Goal: Information Seeking & Learning: Learn about a topic

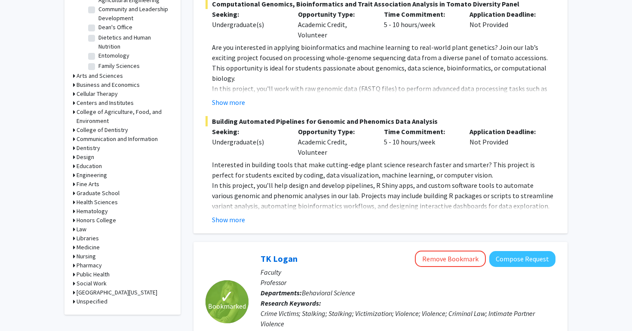
scroll to position [303, 0]
click at [113, 77] on h3 "Arts and Sciences" at bounding box center [100, 75] width 46 height 9
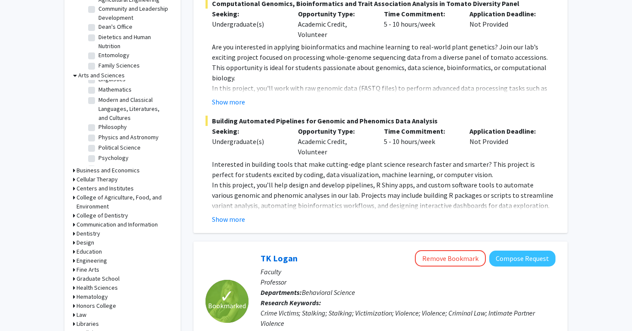
scroll to position [146, 0]
click at [116, 143] on label "Political Science" at bounding box center [119, 147] width 42 height 9
click at [104, 143] on input "Political Science" at bounding box center [101, 146] width 6 height 6
checkbox input "true"
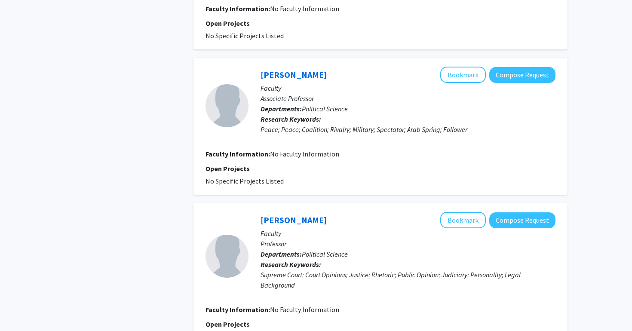
scroll to position [1389, 0]
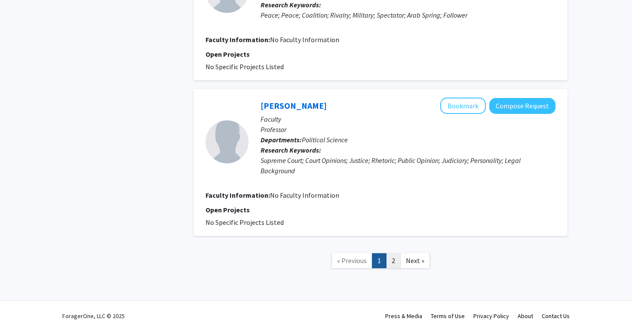
click at [397, 260] on link "2" at bounding box center [393, 260] width 15 height 15
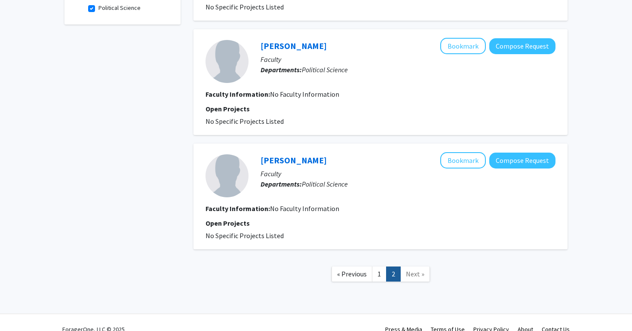
scroll to position [300, 0]
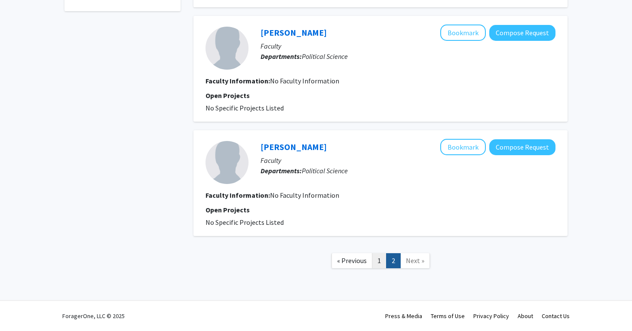
click at [375, 258] on link "1" at bounding box center [379, 260] width 15 height 15
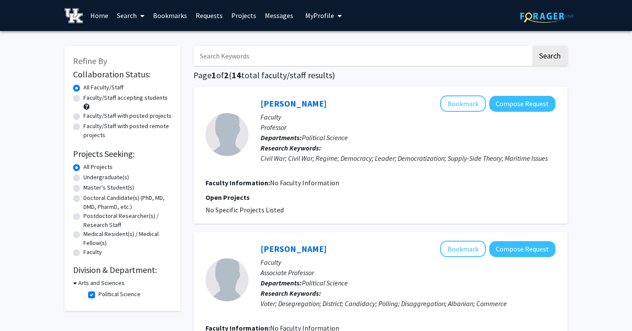
click at [105, 283] on h3 "Arts and Sciences" at bounding box center [101, 283] width 46 height 9
click at [105, 283] on h3 "Arts and Sciences" at bounding box center [100, 283] width 46 height 9
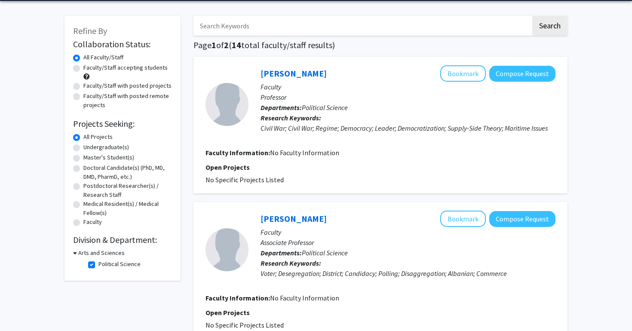
scroll to position [68, 0]
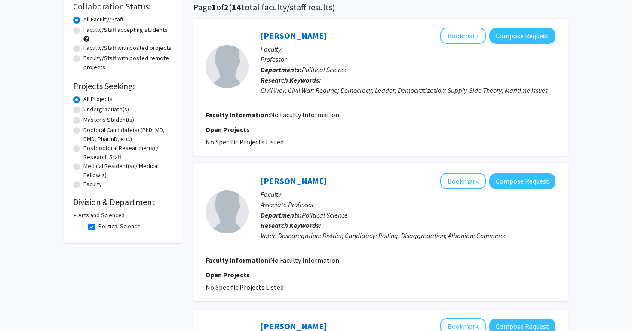
click at [98, 228] on label "Political Science" at bounding box center [119, 226] width 42 height 9
click at [98, 228] on input "Political Science" at bounding box center [101, 225] width 6 height 6
checkbox input "false"
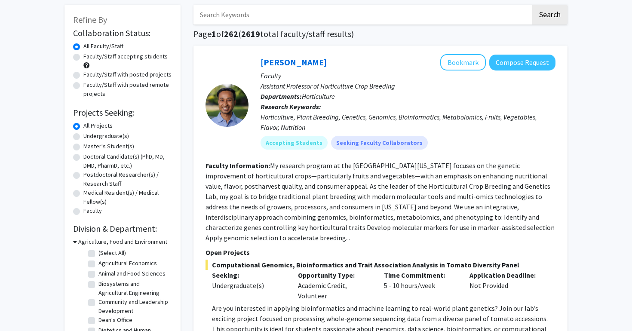
scroll to position [100, 0]
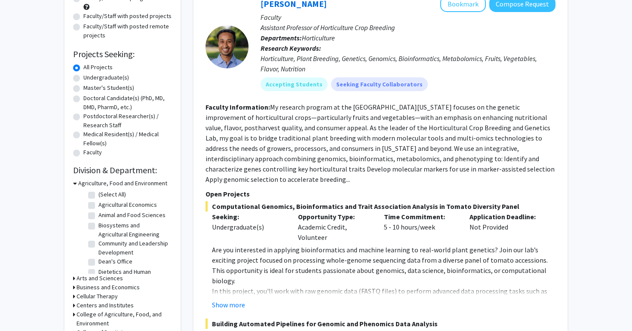
click at [78, 184] on h3 "Agriculture, Food and Environment" at bounding box center [122, 183] width 89 height 9
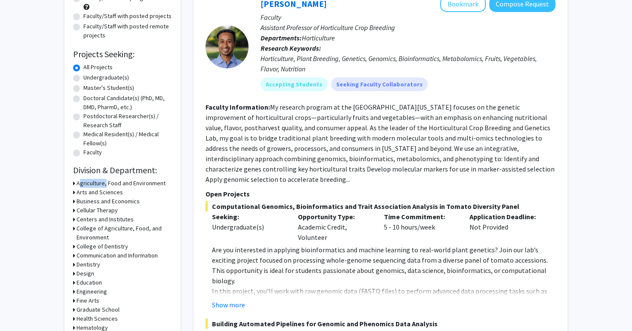
click at [78, 184] on h3 "Agriculture, Food and Environment" at bounding box center [121, 183] width 89 height 9
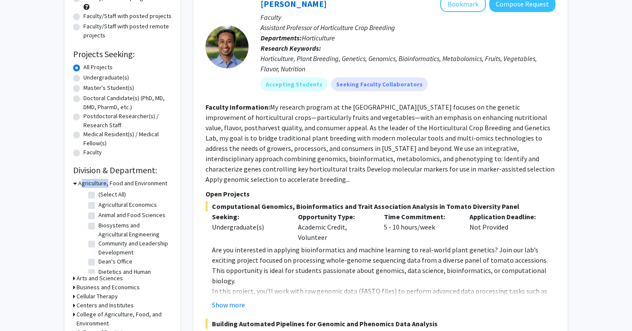
scroll to position [4, 0]
click at [111, 242] on label "Community and Leadership Development" at bounding box center [133, 244] width 71 height 18
click at [104, 240] on input "Community and Leadership Development" at bounding box center [101, 238] width 6 height 6
checkbox input "true"
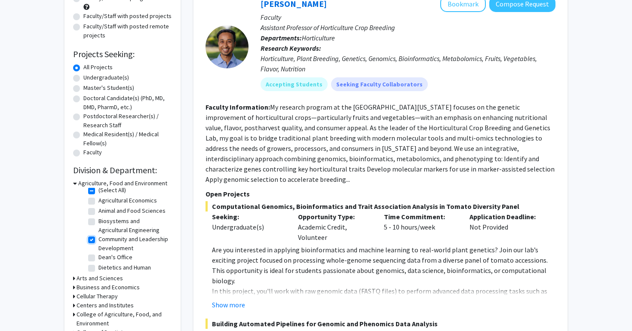
checkbox input "true"
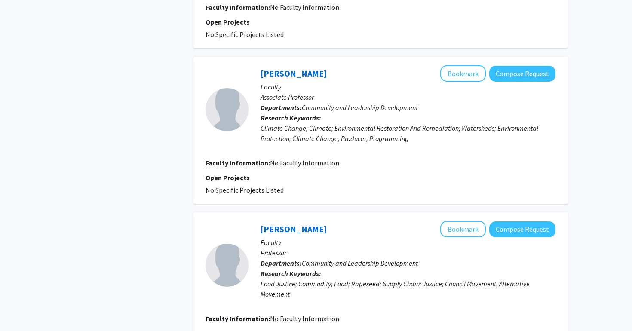
scroll to position [1544, 0]
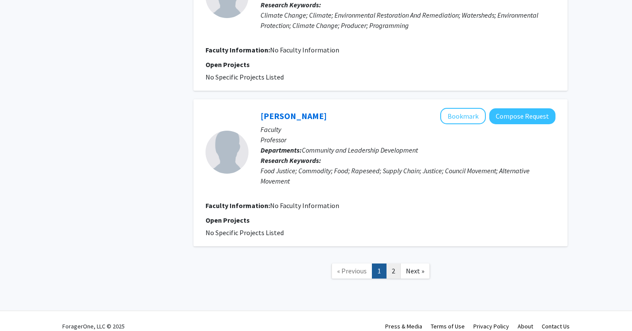
click at [390, 264] on link "2" at bounding box center [393, 271] width 15 height 15
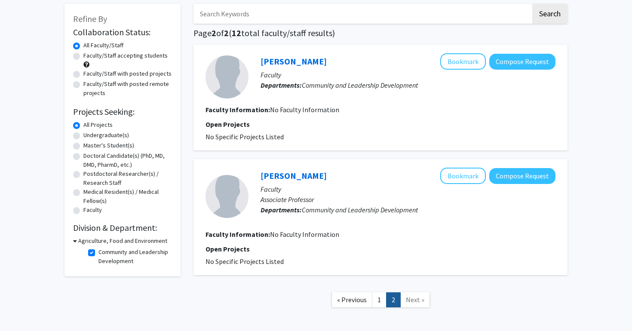
scroll to position [19, 0]
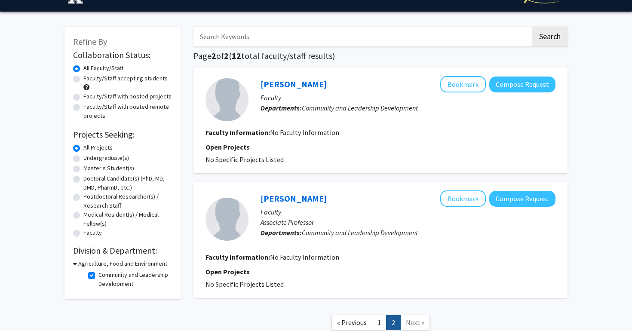
click at [98, 273] on label "Community and Leadership Development" at bounding box center [133, 280] width 71 height 18
click at [98, 273] on input "Community and Leadership Development" at bounding box center [101, 274] width 6 height 6
checkbox input "false"
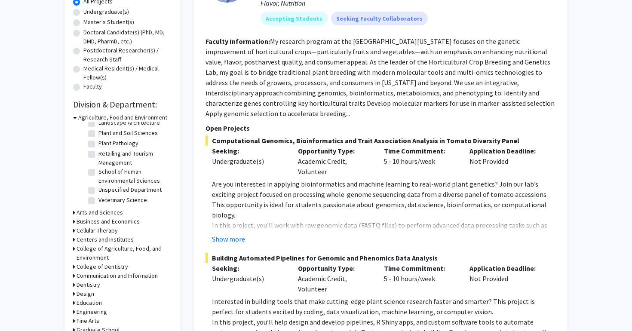
scroll to position [165, 0]
click at [97, 228] on h3 "Cellular Therapy" at bounding box center [97, 231] width 41 height 9
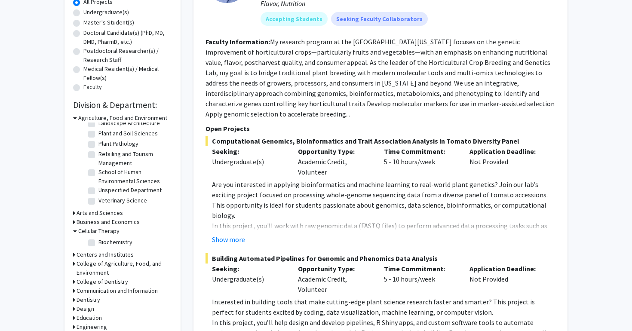
click at [96, 229] on h3 "Cellular Therapy" at bounding box center [98, 231] width 41 height 9
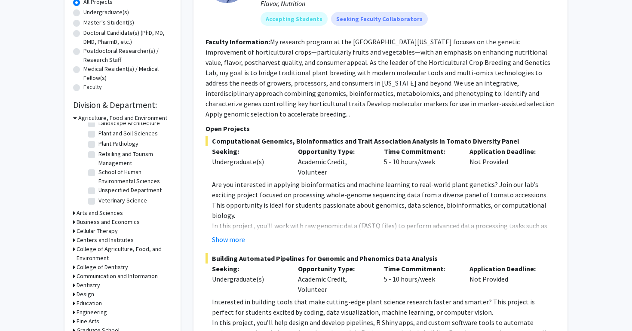
click at [105, 214] on h3 "Arts and Sciences" at bounding box center [100, 213] width 46 height 9
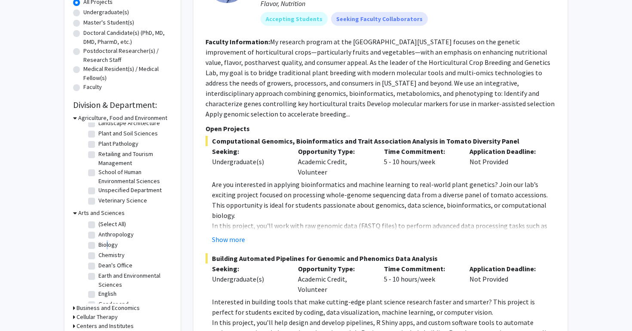
click at [105, 245] on label "Biology" at bounding box center [107, 244] width 19 height 9
click at [98, 248] on label "Biology" at bounding box center [107, 244] width 19 height 9
click at [98, 246] on input "Biology" at bounding box center [101, 243] width 6 height 6
checkbox input "true"
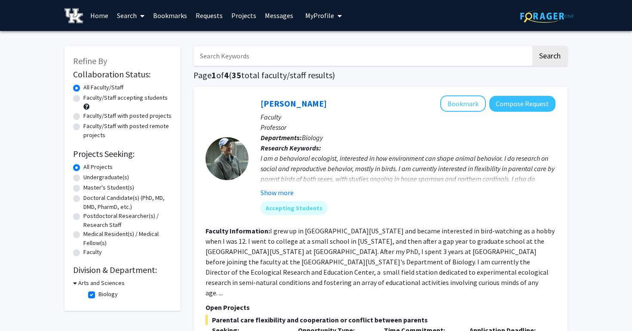
click at [98, 294] on label "Biology" at bounding box center [107, 294] width 19 height 9
click at [98, 294] on input "Biology" at bounding box center [101, 293] width 6 height 6
checkbox input "false"
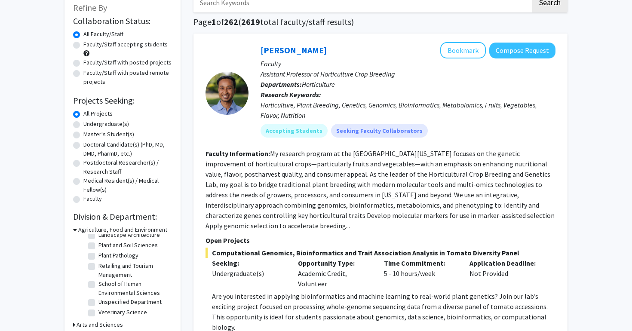
scroll to position [55, 0]
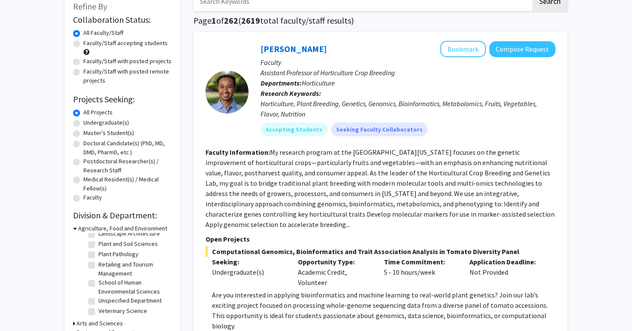
click at [121, 252] on label "Plant Pathology" at bounding box center [118, 254] width 40 height 9
click at [104, 252] on input "Plant Pathology" at bounding box center [101, 253] width 6 height 6
checkbox input "true"
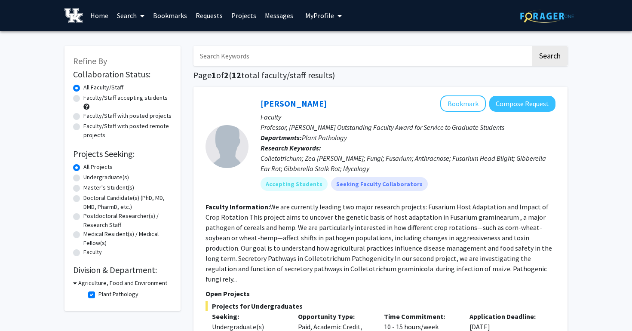
click at [98, 298] on label "Plant Pathology" at bounding box center [118, 294] width 40 height 9
click at [98, 295] on input "Plant Pathology" at bounding box center [101, 293] width 6 height 6
checkbox input "false"
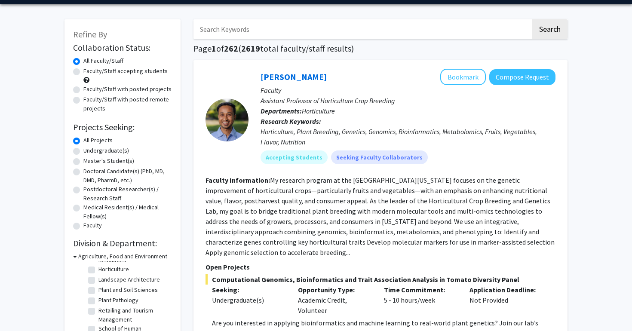
scroll to position [134, 0]
click at [111, 291] on label "Plant and Soil Sciences" at bounding box center [127, 288] width 59 height 9
click at [104, 290] on input "Plant and Soil Sciences" at bounding box center [101, 287] width 6 height 6
checkbox input "true"
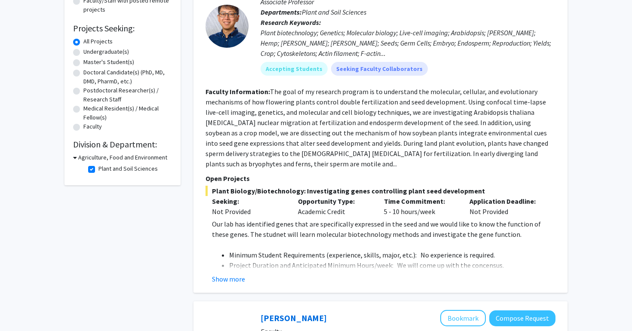
scroll to position [127, 0]
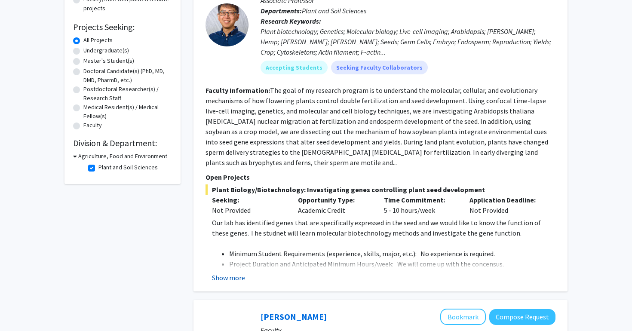
click at [239, 273] on button "Show more" at bounding box center [228, 278] width 33 height 10
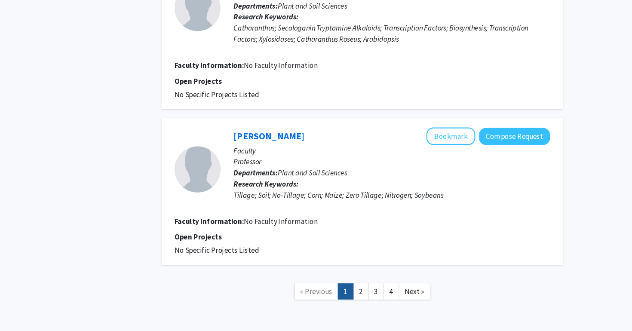
scroll to position [1938, 0]
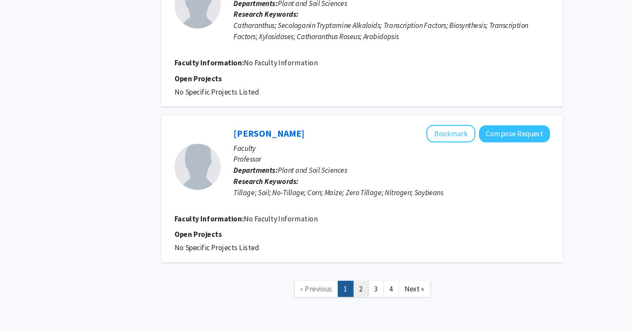
click at [377, 284] on link "2" at bounding box center [379, 291] width 15 height 15
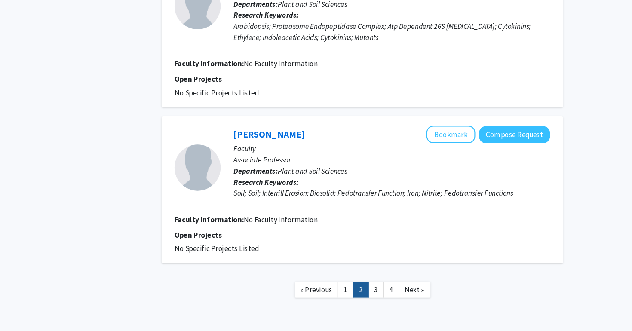
scroll to position [1430, 0]
click at [391, 284] on link "3" at bounding box center [393, 291] width 15 height 15
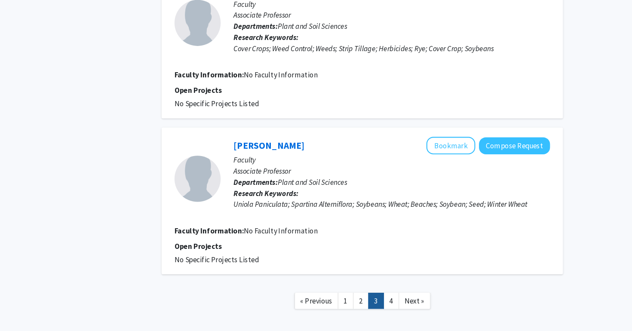
scroll to position [1337, 0]
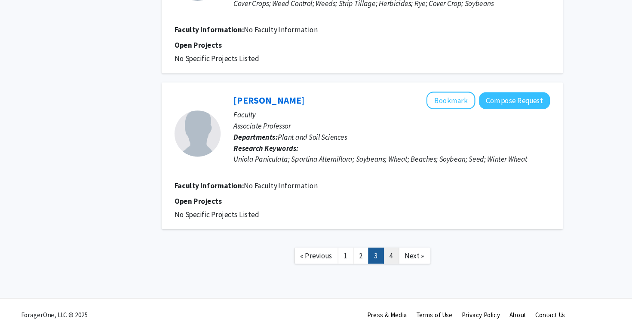
click at [400, 259] on ul "« Previous 1 2 3 4 Next »" at bounding box center [380, 260] width 127 height 15
click at [412, 265] on link "4" at bounding box center [407, 260] width 15 height 15
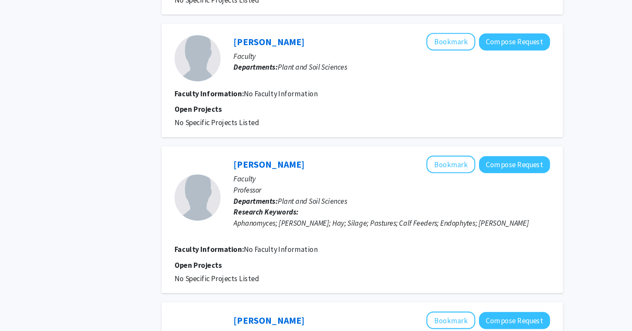
scroll to position [512, 0]
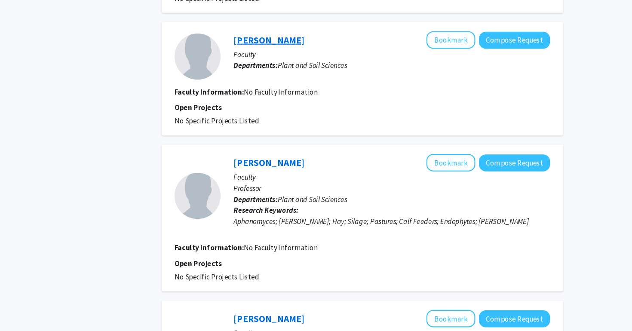
click at [286, 60] on link "[PERSON_NAME]" at bounding box center [294, 59] width 66 height 11
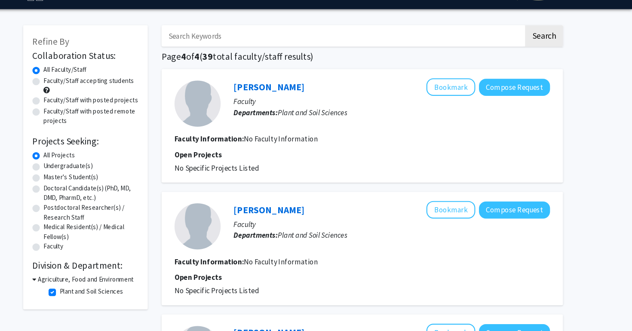
click at [90, 290] on fg-checkbox "Plant and Soil Sciences Plant and Soil Sciences" at bounding box center [129, 295] width 82 height 10
click at [98, 296] on label "Plant and Soil Sciences" at bounding box center [127, 294] width 59 height 9
click at [98, 295] on input "Plant and Soil Sciences" at bounding box center [101, 293] width 6 height 6
checkbox input "false"
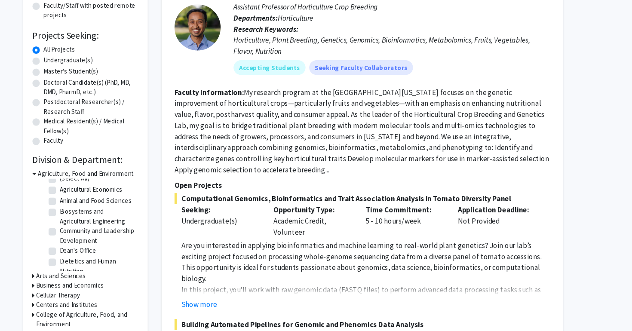
scroll to position [6, 0]
click at [89, 183] on h3 "Agriculture, Food and Environment" at bounding box center [122, 183] width 89 height 9
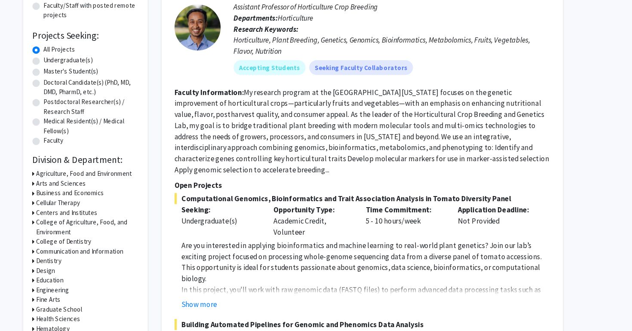
click at [103, 319] on h3 "Health Sciences" at bounding box center [97, 319] width 41 height 9
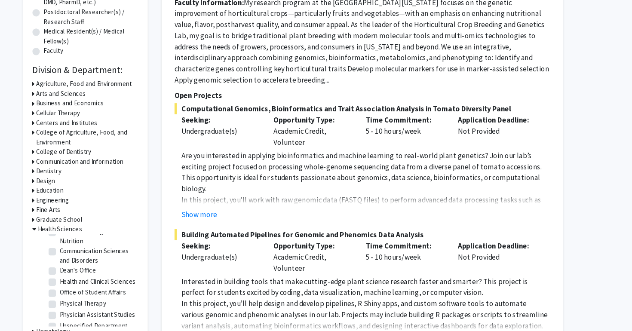
scroll to position [19, 0]
click at [102, 315] on label "Physician Assistant Studies" at bounding box center [133, 316] width 71 height 9
click at [102, 315] on input "Physician Assistant Studies" at bounding box center [101, 315] width 6 height 6
checkbox input "true"
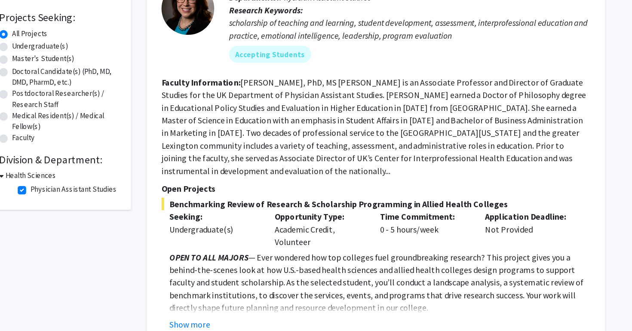
scroll to position [95, 0]
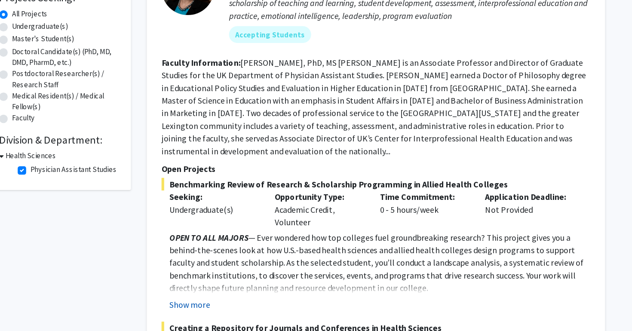
click at [231, 305] on button "Show more" at bounding box center [228, 310] width 33 height 10
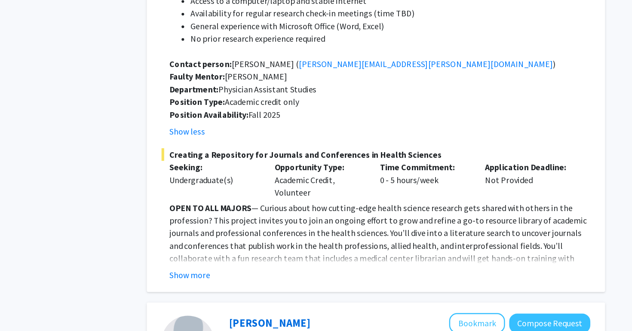
scroll to position [566, 0]
click at [227, 220] on button "Show more" at bounding box center [228, 225] width 33 height 10
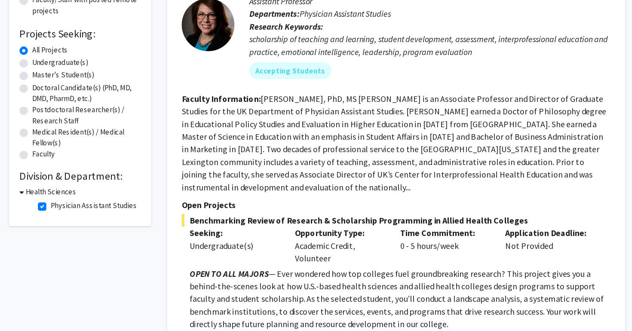
scroll to position [114, 0]
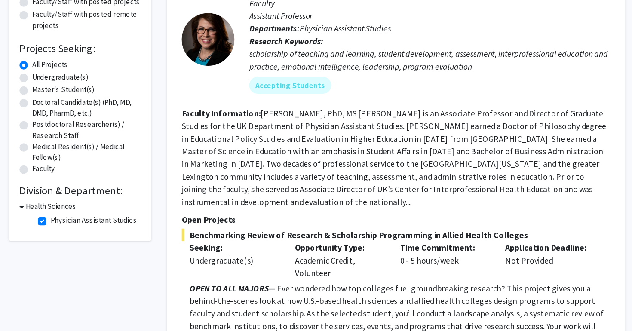
click at [98, 180] on label "Physician Assistant Studies" at bounding box center [133, 180] width 71 height 9
click at [98, 180] on input "Physician Assistant Studies" at bounding box center [101, 179] width 6 height 6
checkbox input "false"
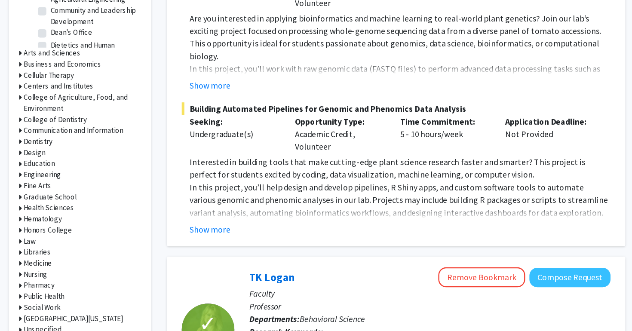
scroll to position [335, 0]
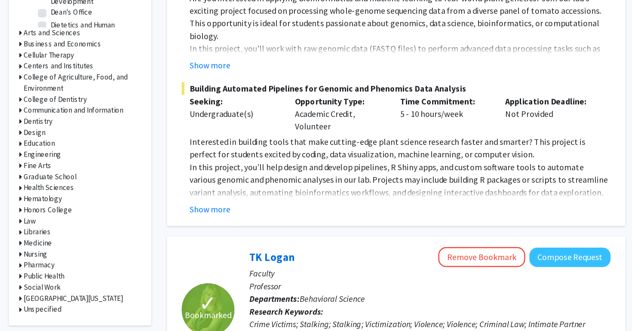
click at [89, 234] on h3 "Pharmacy" at bounding box center [89, 233] width 25 height 9
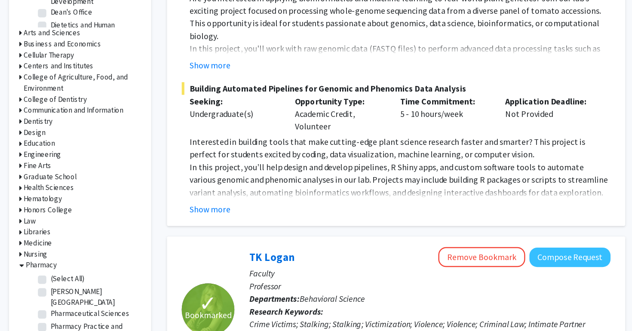
click at [98, 246] on label "(Select All)" at bounding box center [112, 244] width 28 height 9
click at [98, 246] on input "(Select All)" at bounding box center [101, 243] width 6 height 6
checkbox input "true"
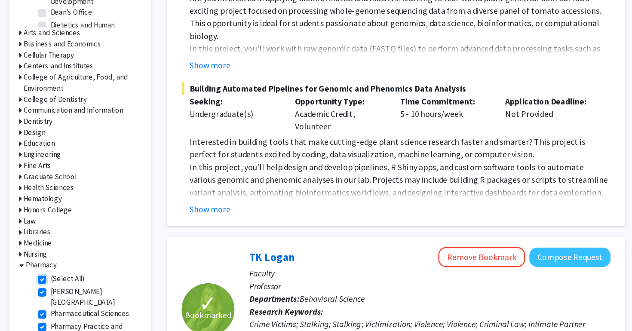
checkbox input "true"
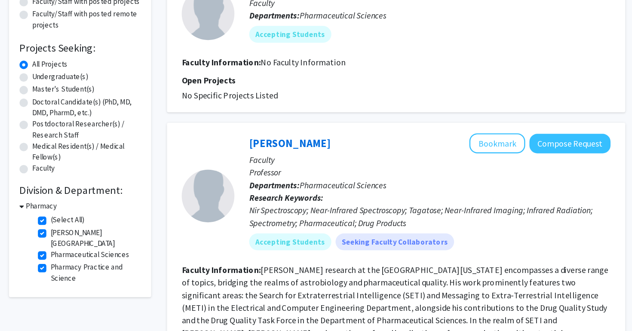
scroll to position [58, 0]
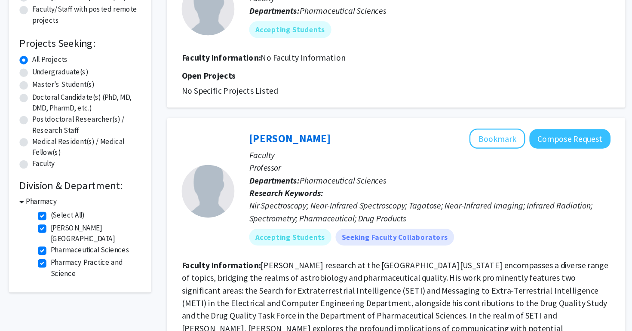
click at [98, 234] on label "(Select All)" at bounding box center [112, 236] width 28 height 9
click at [98, 234] on input "(Select All)" at bounding box center [101, 235] width 6 height 6
checkbox input "false"
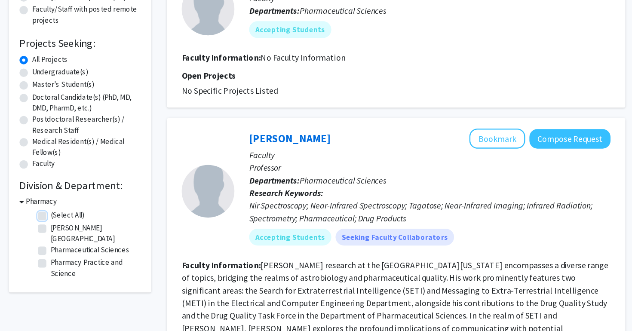
checkbox input "false"
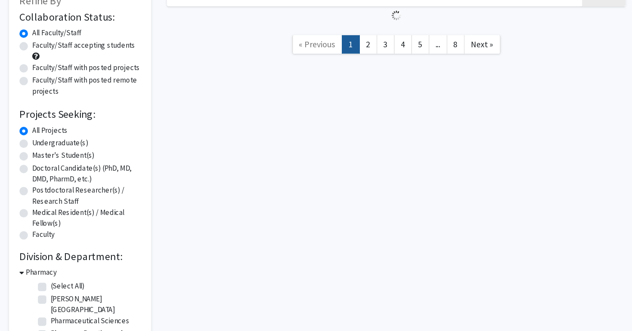
click at [80, 283] on h3 "Pharmacy" at bounding box center [90, 283] width 25 height 9
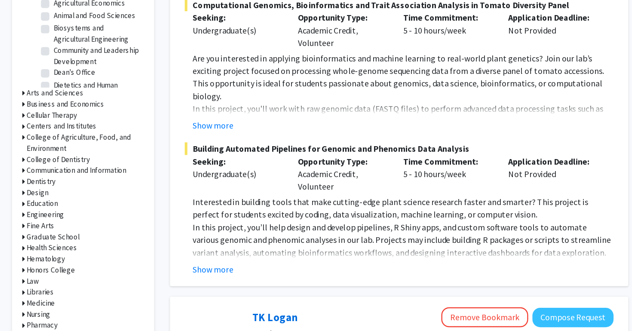
scroll to position [245, 0]
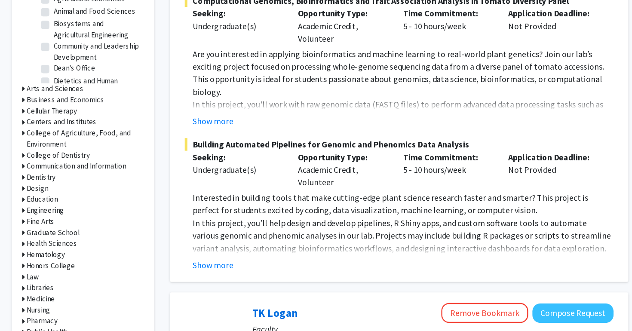
click at [74, 251] on icon at bounding box center [74, 250] width 2 height 9
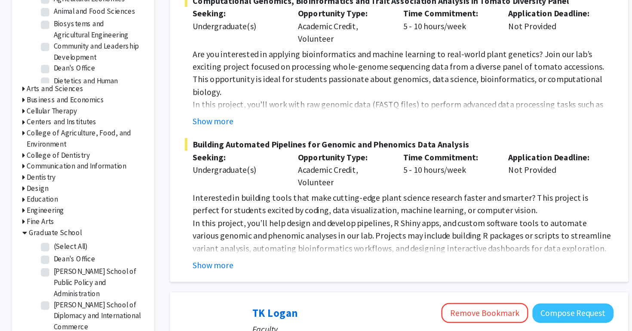
click at [74, 251] on icon at bounding box center [75, 250] width 4 height 9
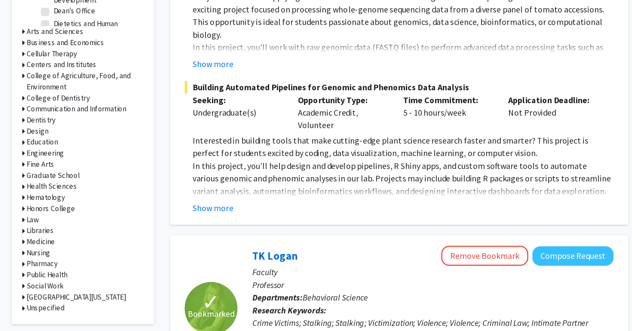
scroll to position [296, 0]
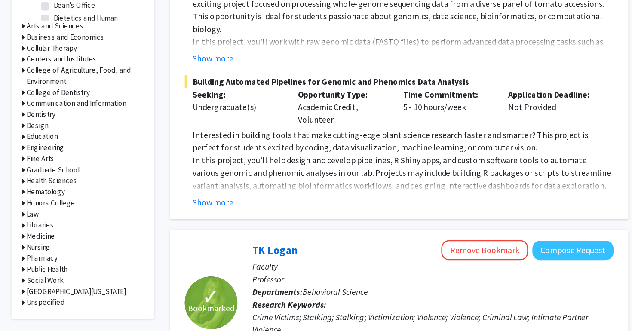
click at [74, 239] on icon at bounding box center [74, 235] width 2 height 9
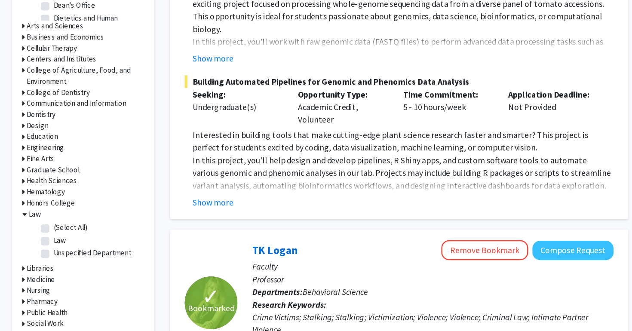
click at [98, 249] on label "(Select All)" at bounding box center [112, 246] width 28 height 9
click at [98, 248] on input "(Select All)" at bounding box center [101, 245] width 6 height 6
checkbox input "true"
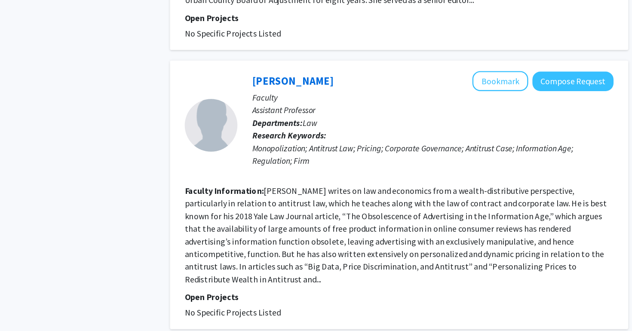
scroll to position [2008, 0]
